Goal: Task Accomplishment & Management: Complete application form

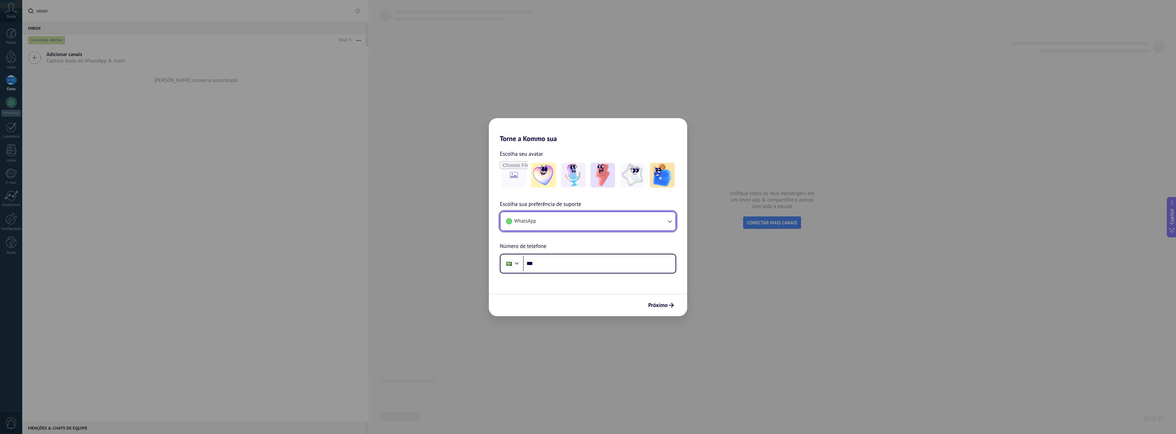
click at [569, 226] on button "WhatsApp" at bounding box center [587, 221] width 175 height 18
click at [569, 226] on li "WhatsApp" at bounding box center [586, 219] width 167 height 15
click at [558, 270] on input "***" at bounding box center [599, 264] width 152 height 16
click at [515, 177] on input "file" at bounding box center [513, 175] width 27 height 27
type input "**********"
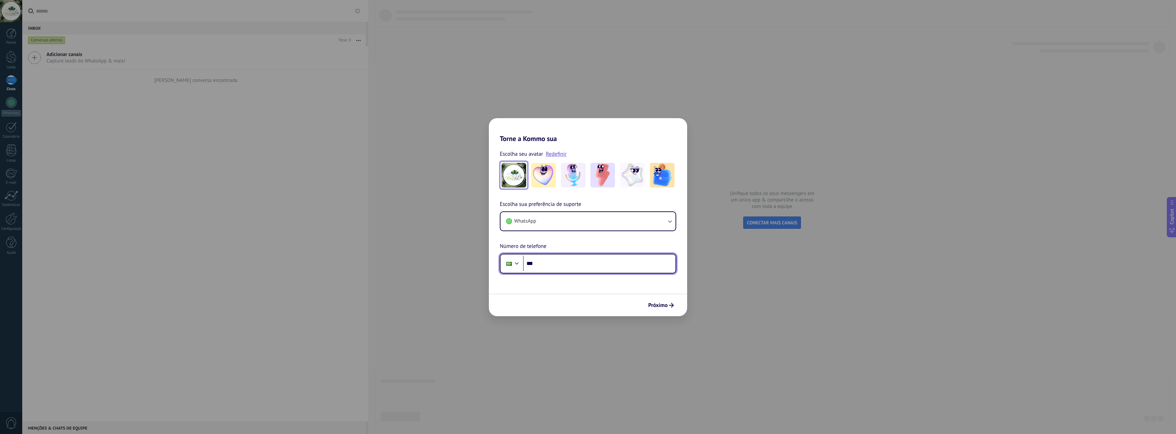
click at [558, 260] on input "***" at bounding box center [599, 264] width 152 height 16
type input "**********"
click at [519, 177] on img at bounding box center [513, 175] width 25 height 25
click at [519, 180] on img at bounding box center [513, 175] width 25 height 25
click at [516, 181] on img at bounding box center [513, 175] width 25 height 25
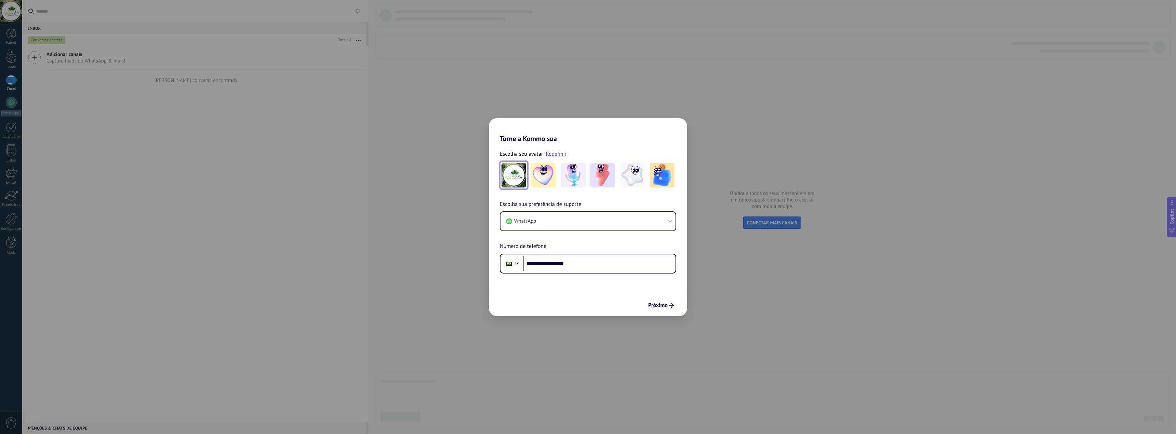
click at [516, 181] on img at bounding box center [513, 175] width 25 height 25
click at [554, 155] on link "Redefinir" at bounding box center [556, 154] width 21 height 7
click at [522, 169] on input "file" at bounding box center [513, 175] width 27 height 27
type input "**********"
click at [656, 307] on span "Próximo" at bounding box center [657, 305] width 19 height 5
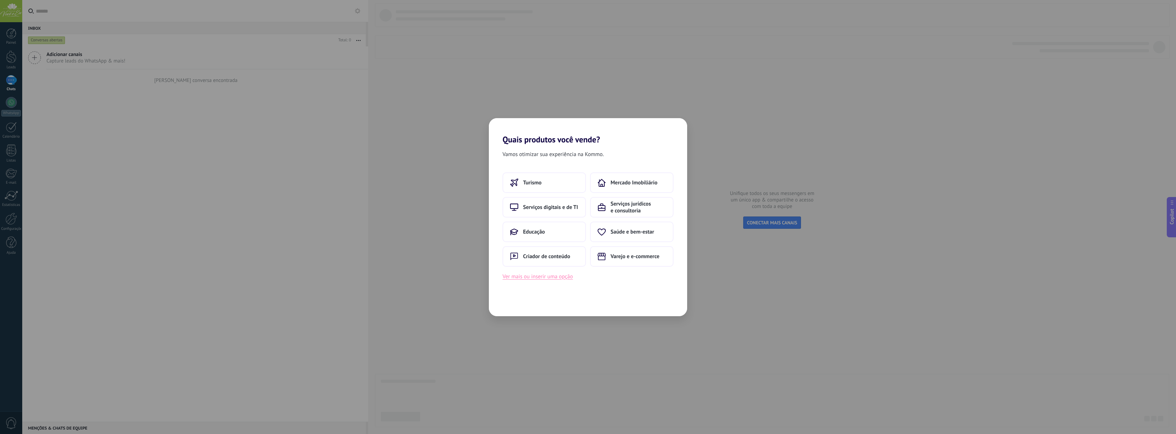
click at [533, 276] on button "Ver mais ou inserir uma opção" at bounding box center [537, 276] width 70 height 9
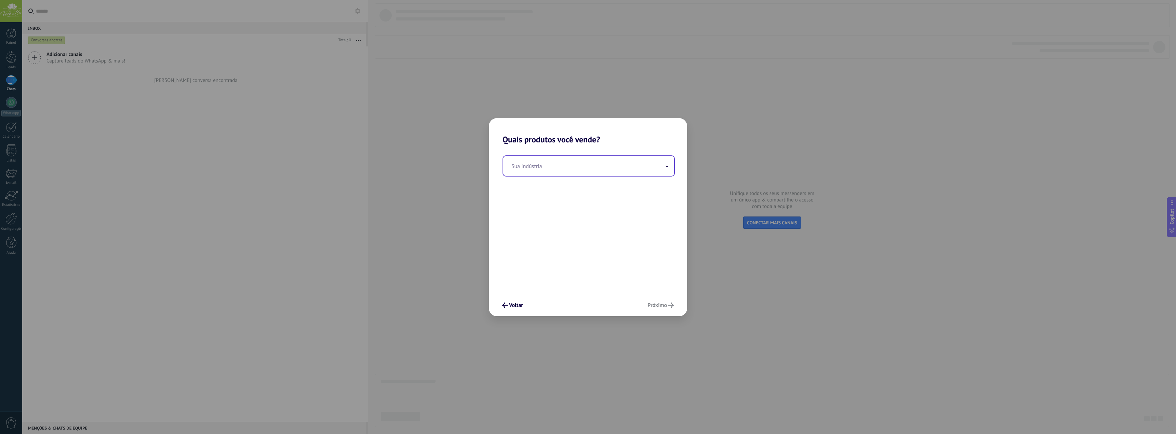
click at [517, 165] on input "text" at bounding box center [588, 166] width 171 height 20
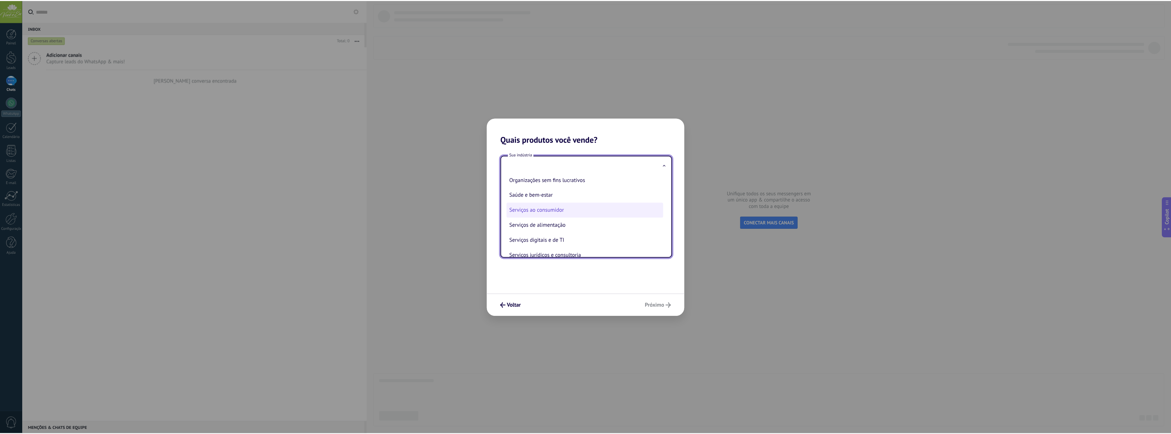
scroll to position [113, 0]
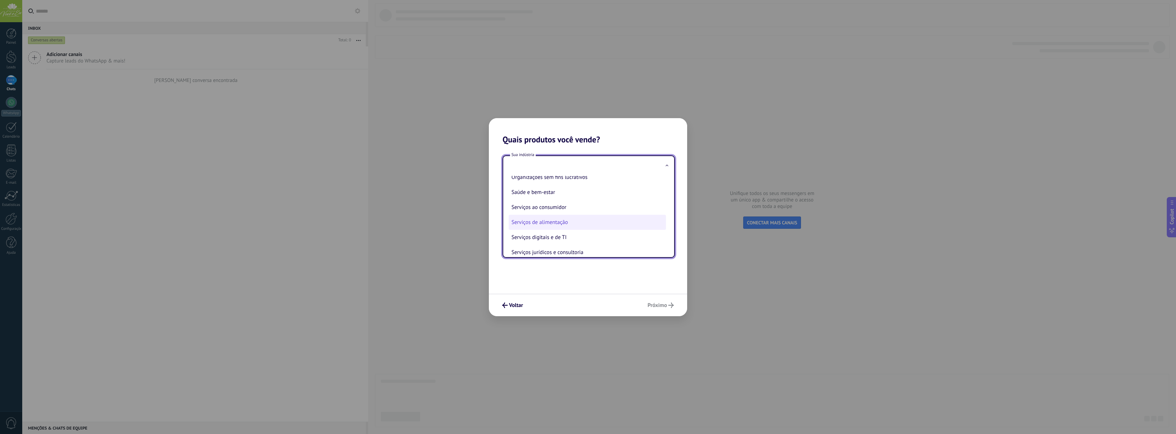
click at [570, 218] on li "Serviços de alimentação" at bounding box center [587, 222] width 157 height 15
type input "**********"
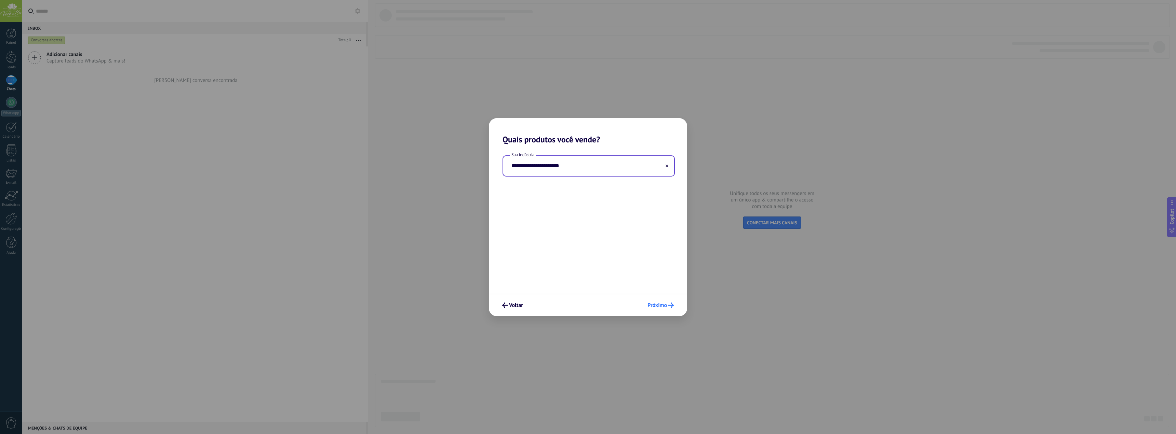
click at [658, 303] on span "Próximo" at bounding box center [656, 305] width 19 height 5
click at [608, 186] on button "2–5" at bounding box center [631, 183] width 83 height 21
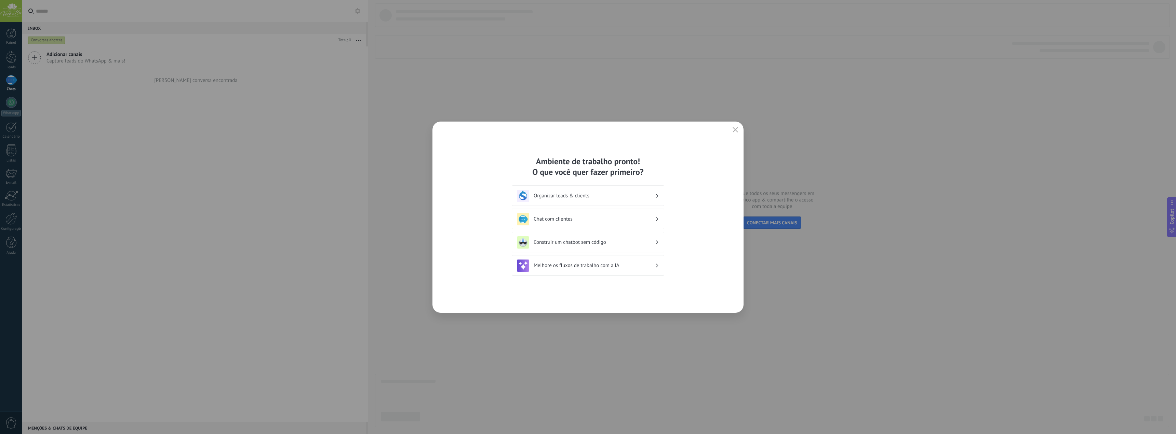
click at [589, 195] on h3 "Organizar leads & clients" at bounding box center [593, 196] width 121 height 6
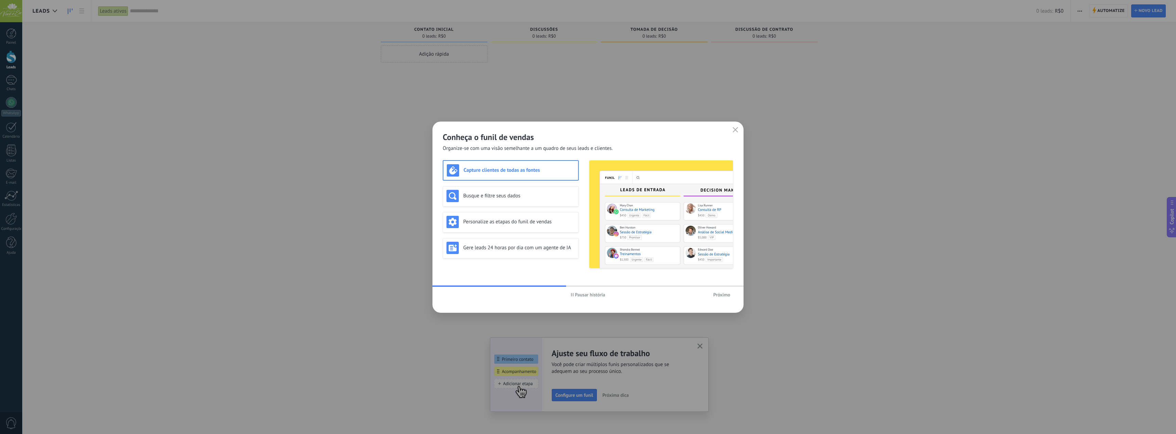
click at [529, 169] on h3 "Capture clientes de todas as fontes" at bounding box center [518, 170] width 111 height 6
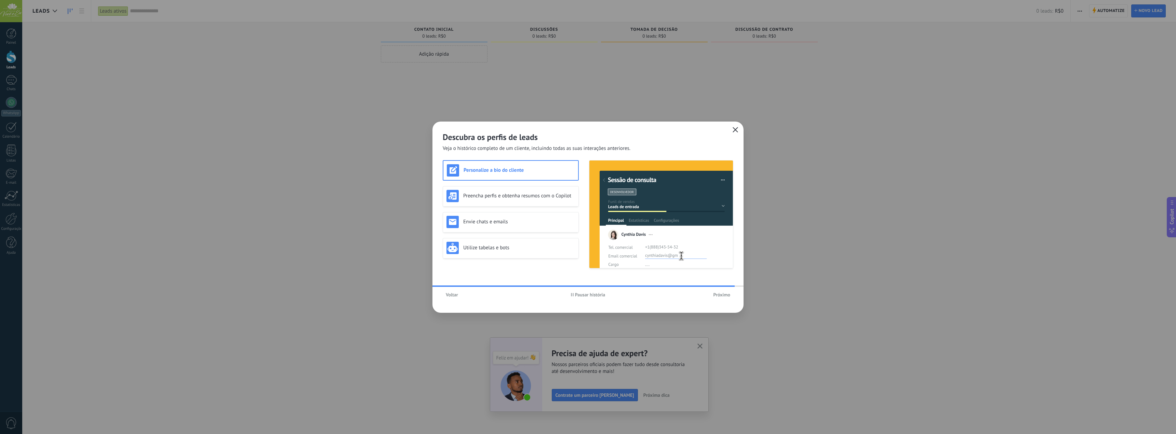
click at [734, 130] on icon "button" at bounding box center [734, 129] width 5 height 5
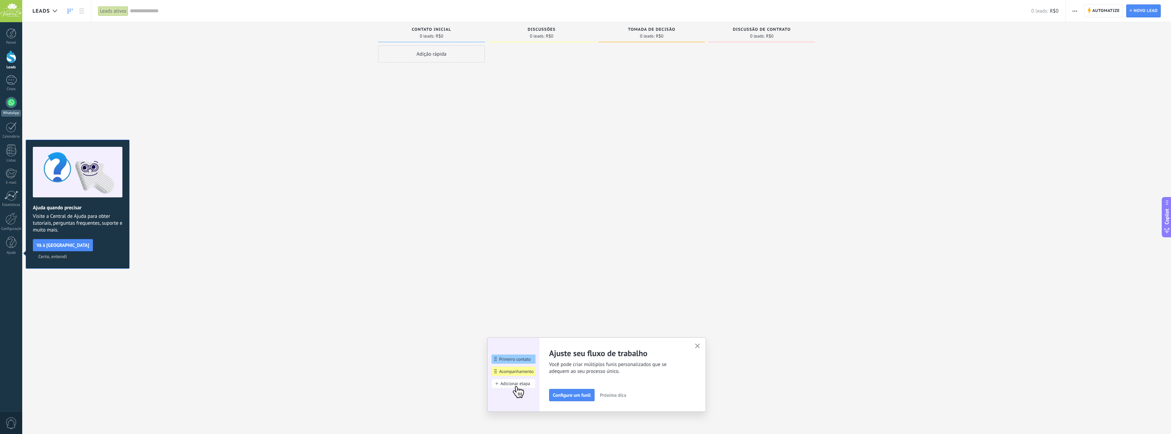
click at [15, 104] on div at bounding box center [11, 102] width 11 height 11
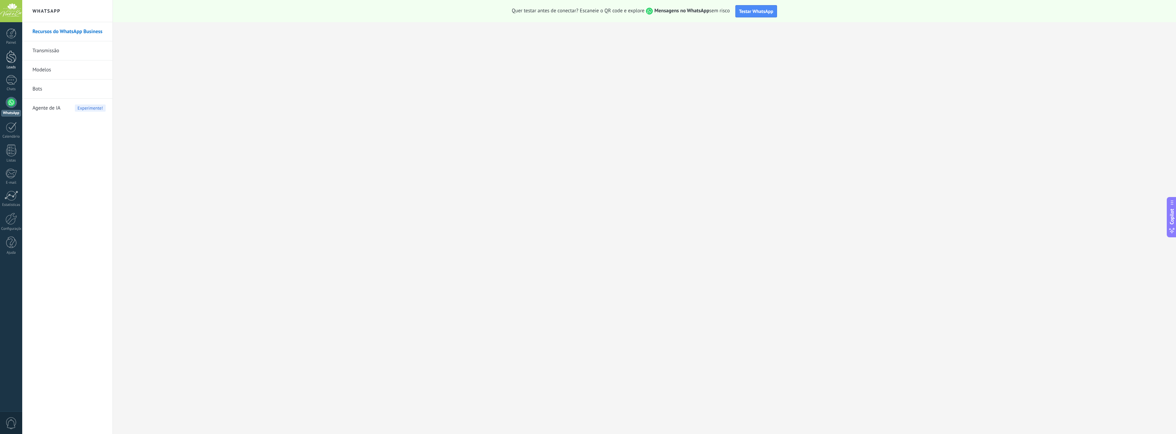
click at [14, 62] on div at bounding box center [11, 57] width 10 height 13
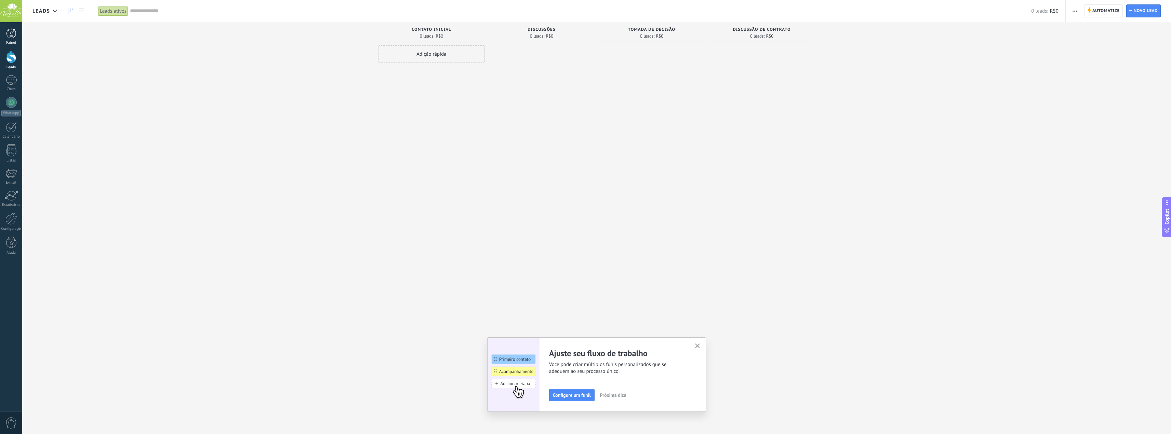
click at [10, 37] on div at bounding box center [11, 33] width 10 height 10
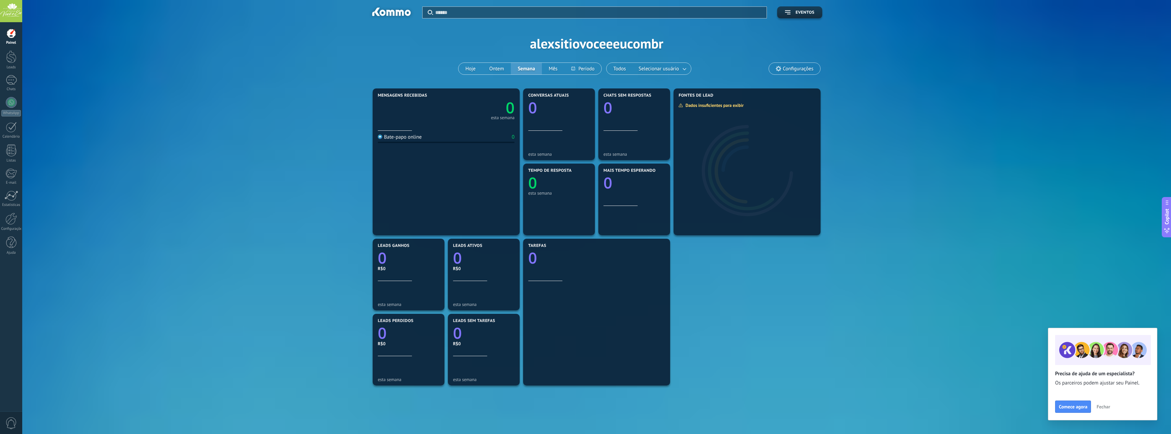
click at [779, 66] on span "Configurações" at bounding box center [794, 69] width 51 height 12
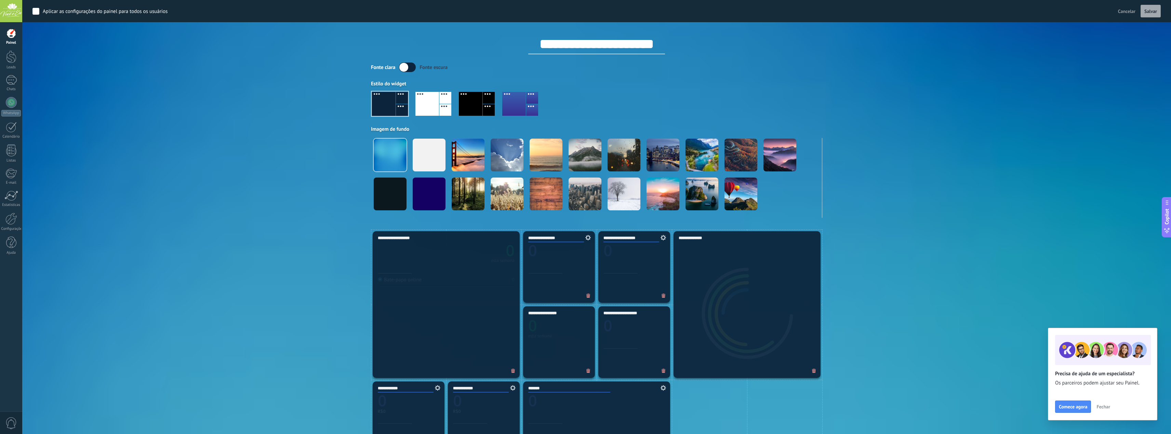
click at [811, 69] on div "Fonte clara Fonte escura" at bounding box center [596, 68] width 451 height 10
click at [1103, 407] on span "Fechar" at bounding box center [1103, 407] width 14 height 5
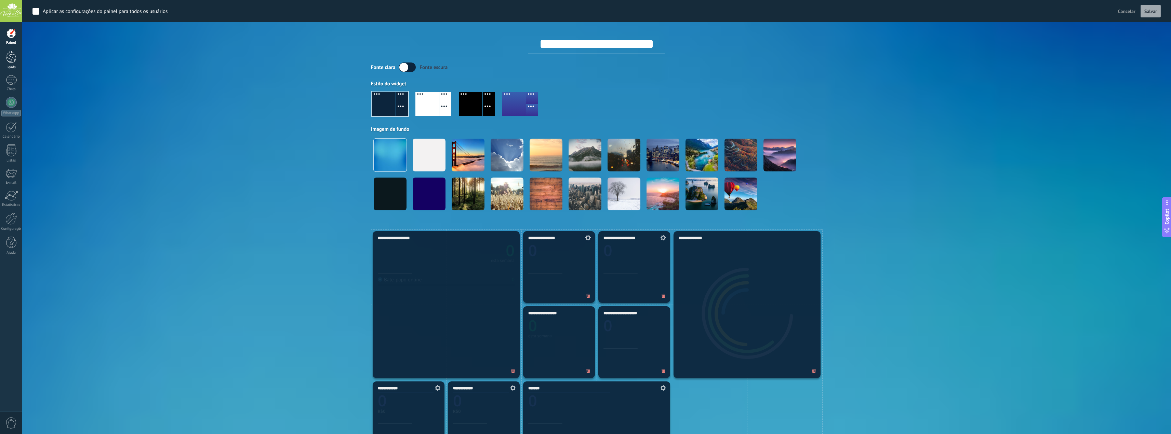
click at [11, 60] on div at bounding box center [11, 57] width 10 height 13
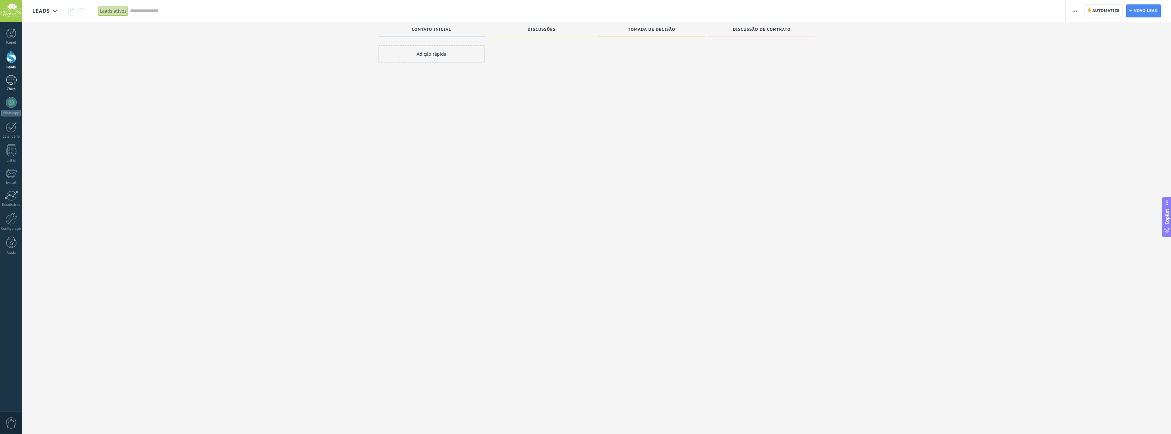
click at [12, 83] on div at bounding box center [11, 80] width 11 height 10
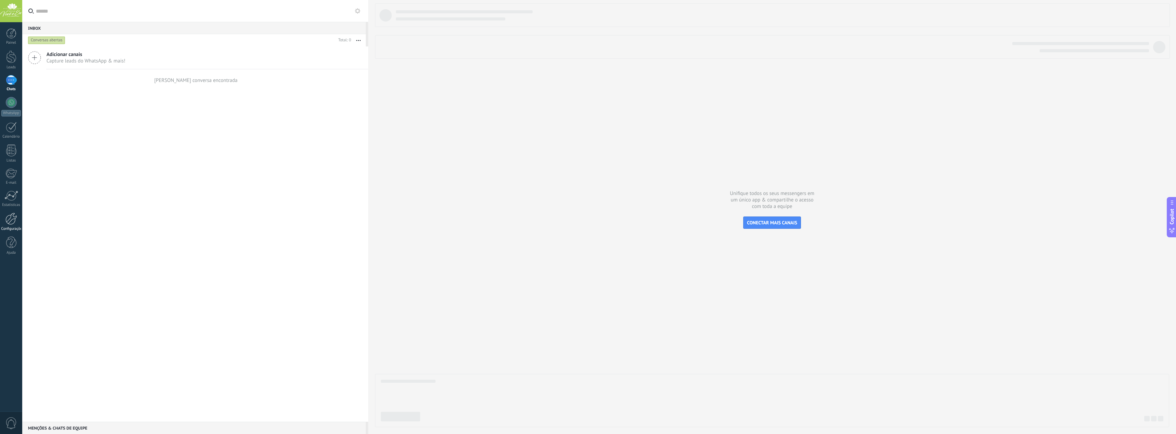
click at [16, 222] on div at bounding box center [11, 219] width 12 height 12
